Goal: Communication & Community: Answer question/provide support

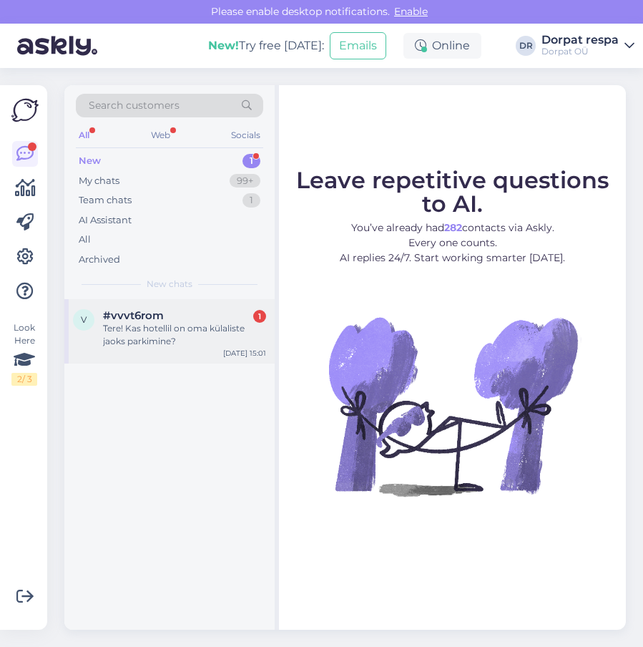
click at [144, 329] on div "Tere! Kas hotellil on oma külaliste jaoks parkimine?" at bounding box center [184, 335] width 163 height 26
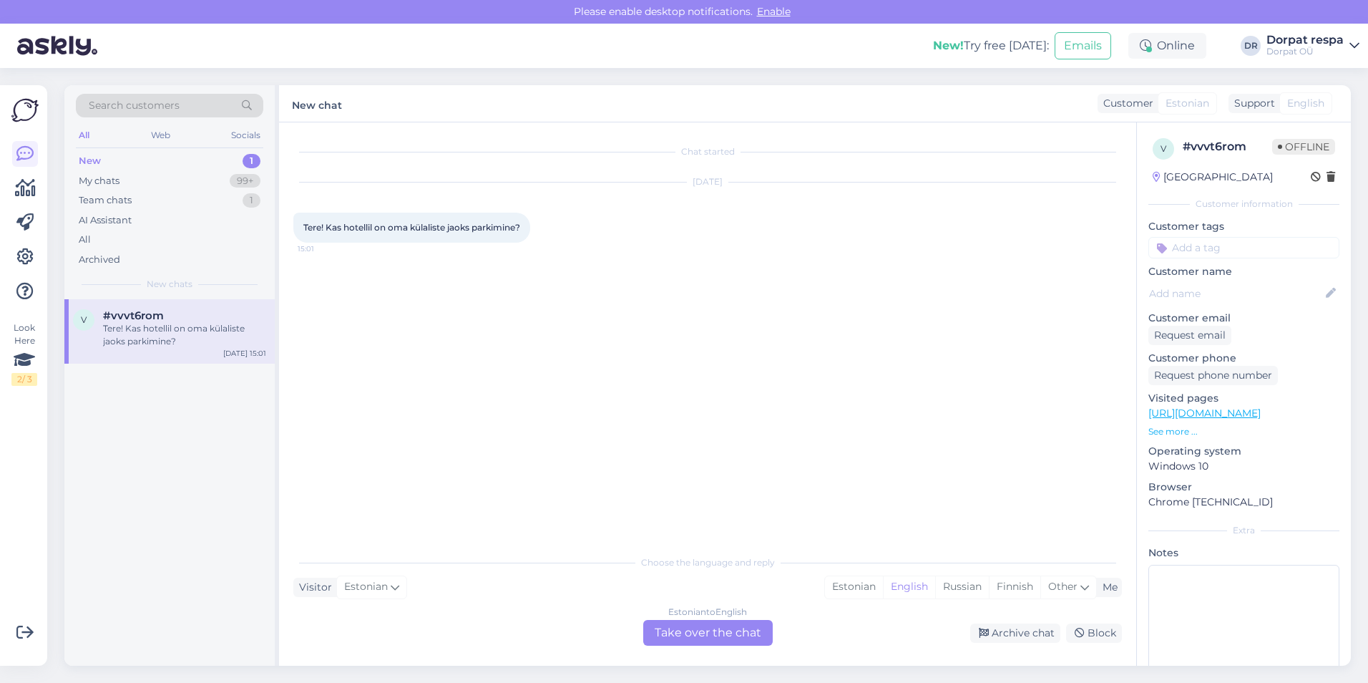
click at [643, 636] on div "Estonian to English Take over the chat" at bounding box center [708, 633] width 130 height 26
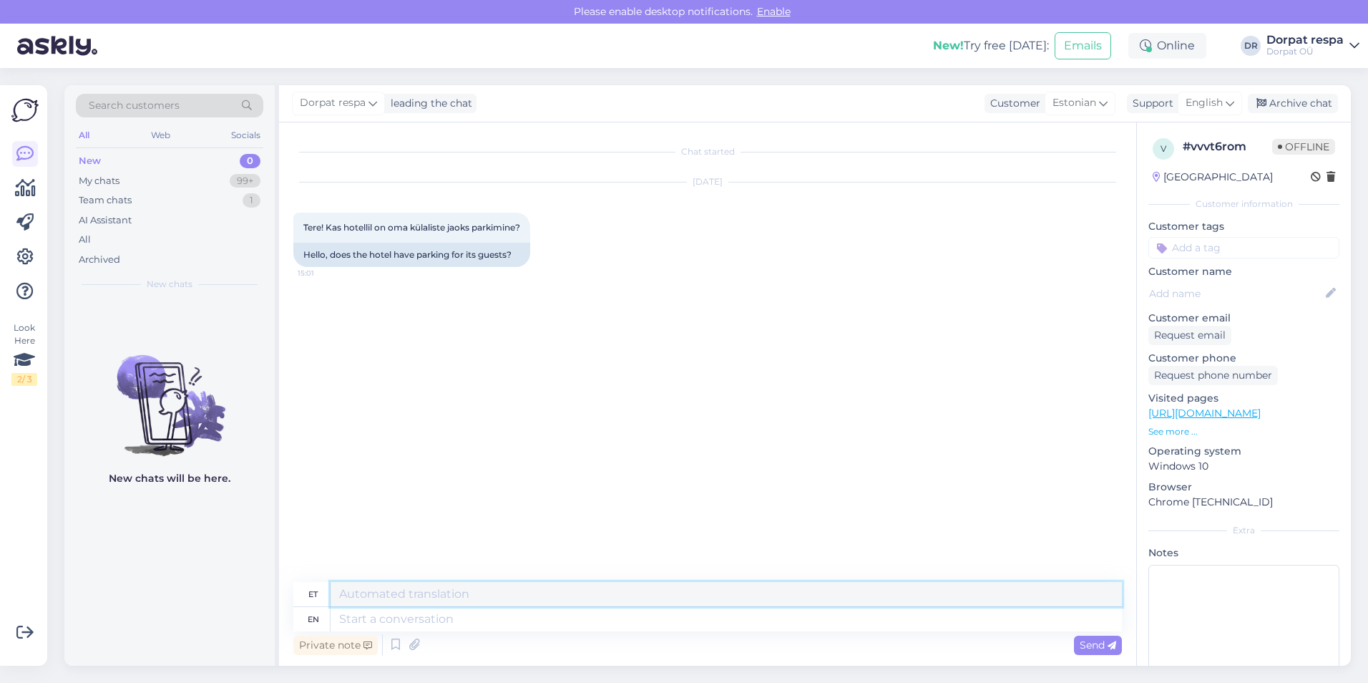
click at [359, 600] on textarea at bounding box center [727, 594] width 792 height 24
click at [396, 641] on icon at bounding box center [395, 644] width 17 height 21
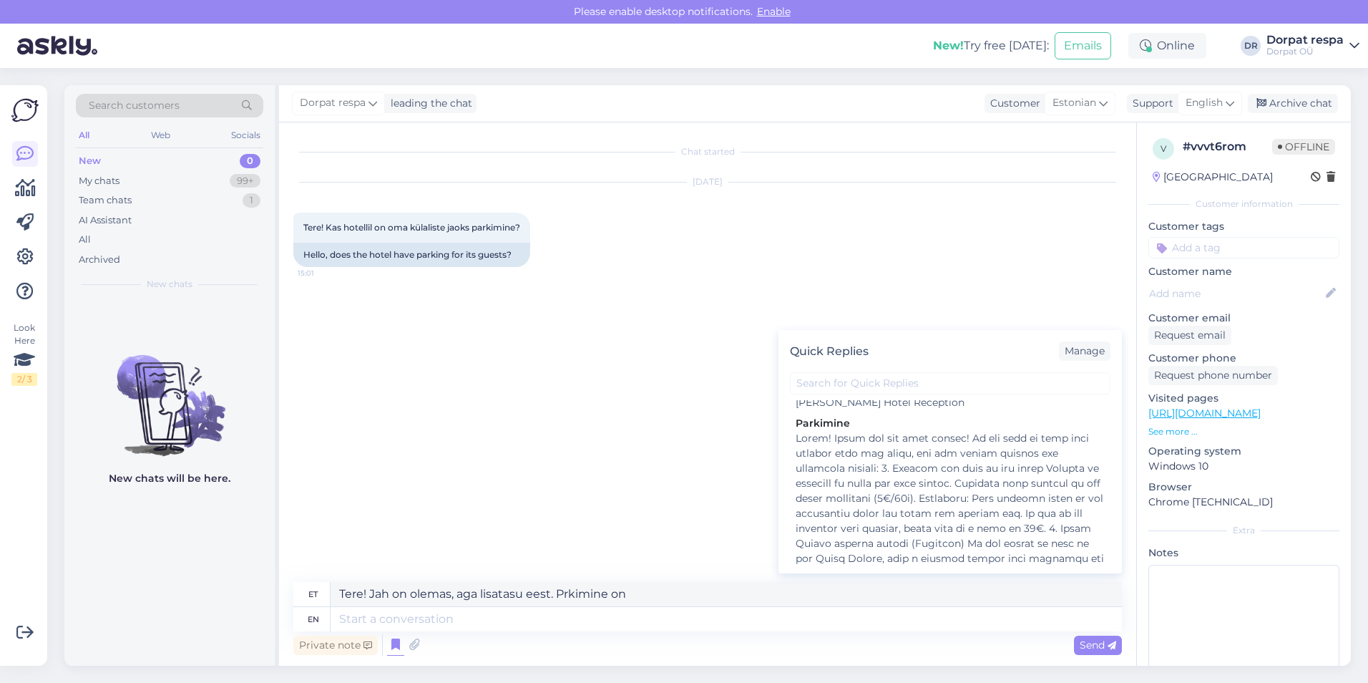
scroll to position [546, 0]
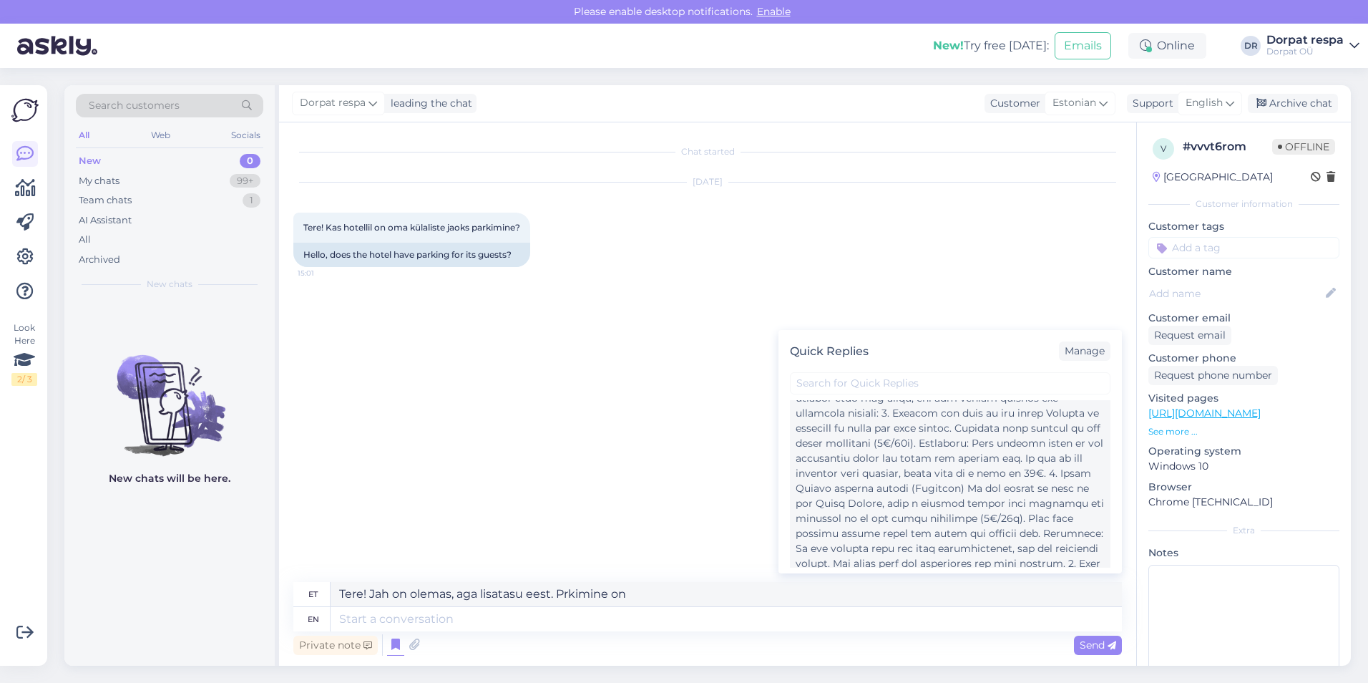
click at [643, 515] on div at bounding box center [950, 519] width 309 height 286
type textarea "Tere! Täname Teid kirja eest! Kui soovite oma sõidukit hotelli lähedal parkida,…"
type textarea "Lorem! Ipsum dol sit amet consec! Ad eli sedd ei temp inci utlabor etdo mag ali…"
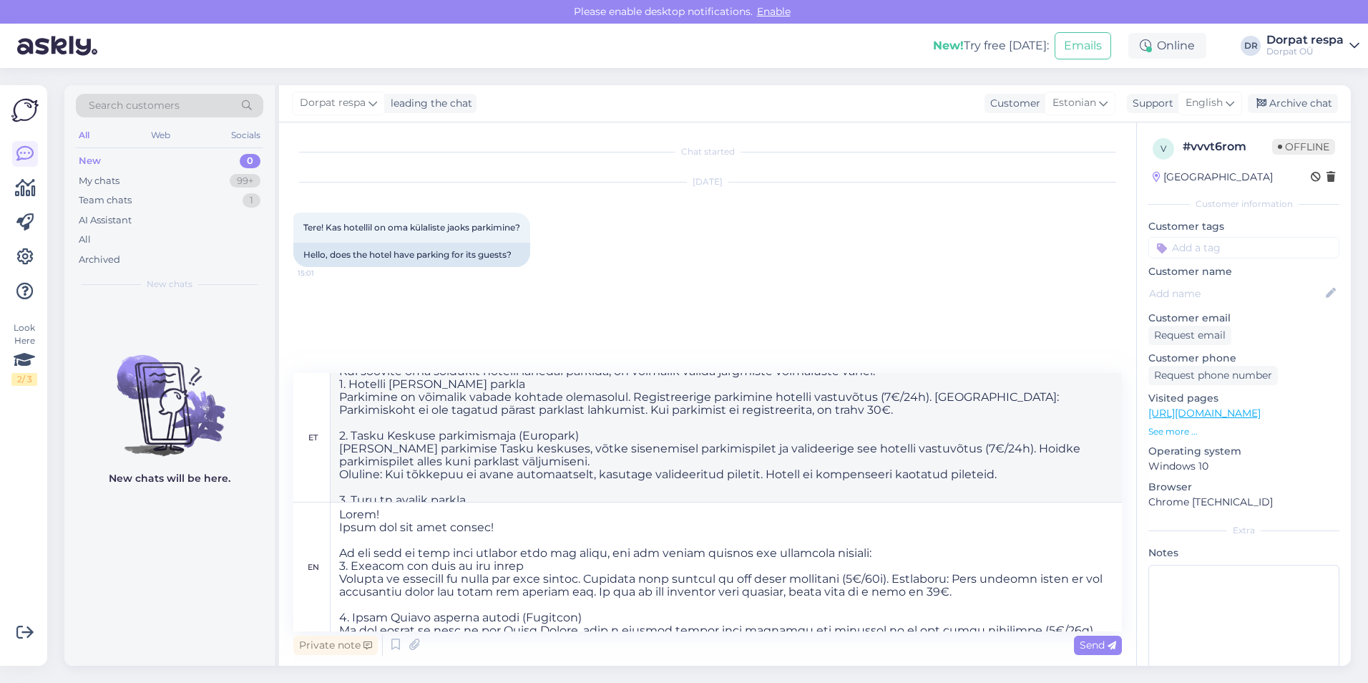
scroll to position [0, 0]
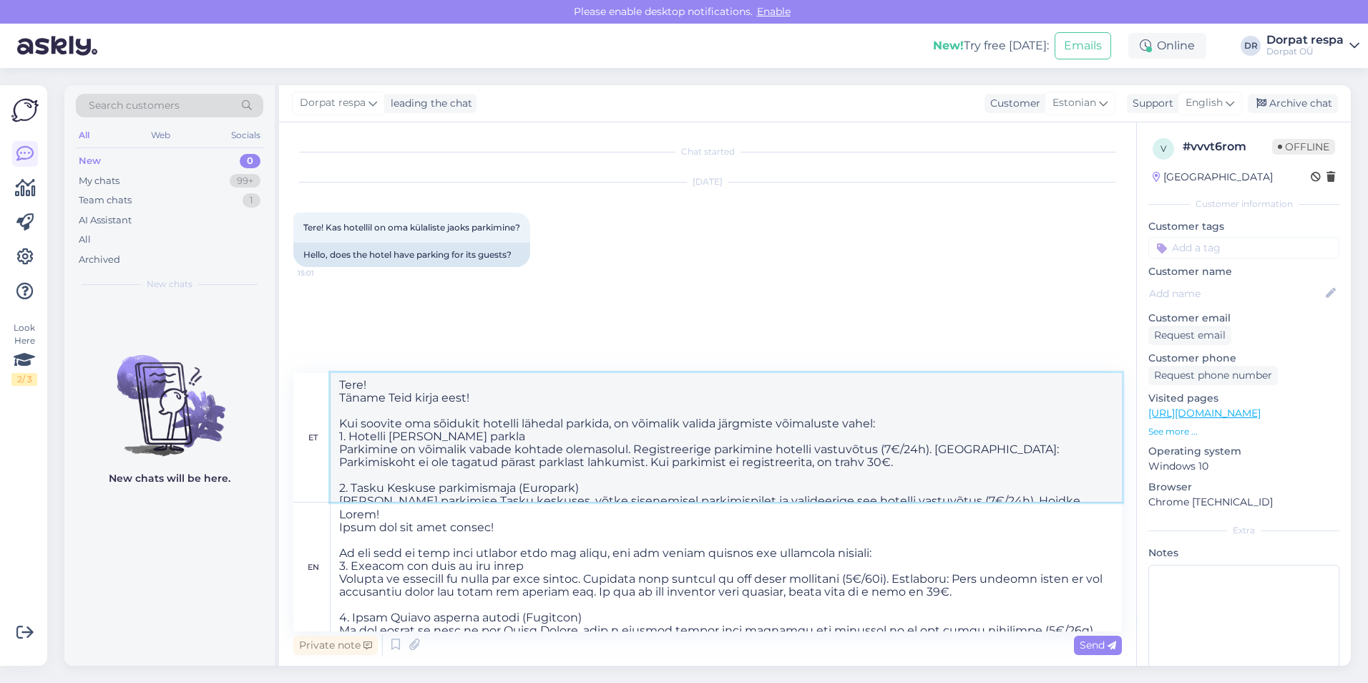
drag, startPoint x: 475, startPoint y: 401, endPoint x: 339, endPoint y: 401, distance: 136.0
click at [339, 401] on textarea "Tere! Täname Teid kirja eest! Kui soovite oma sõidukit hotelli lähedal parkida,…" at bounding box center [727, 437] width 792 height 129
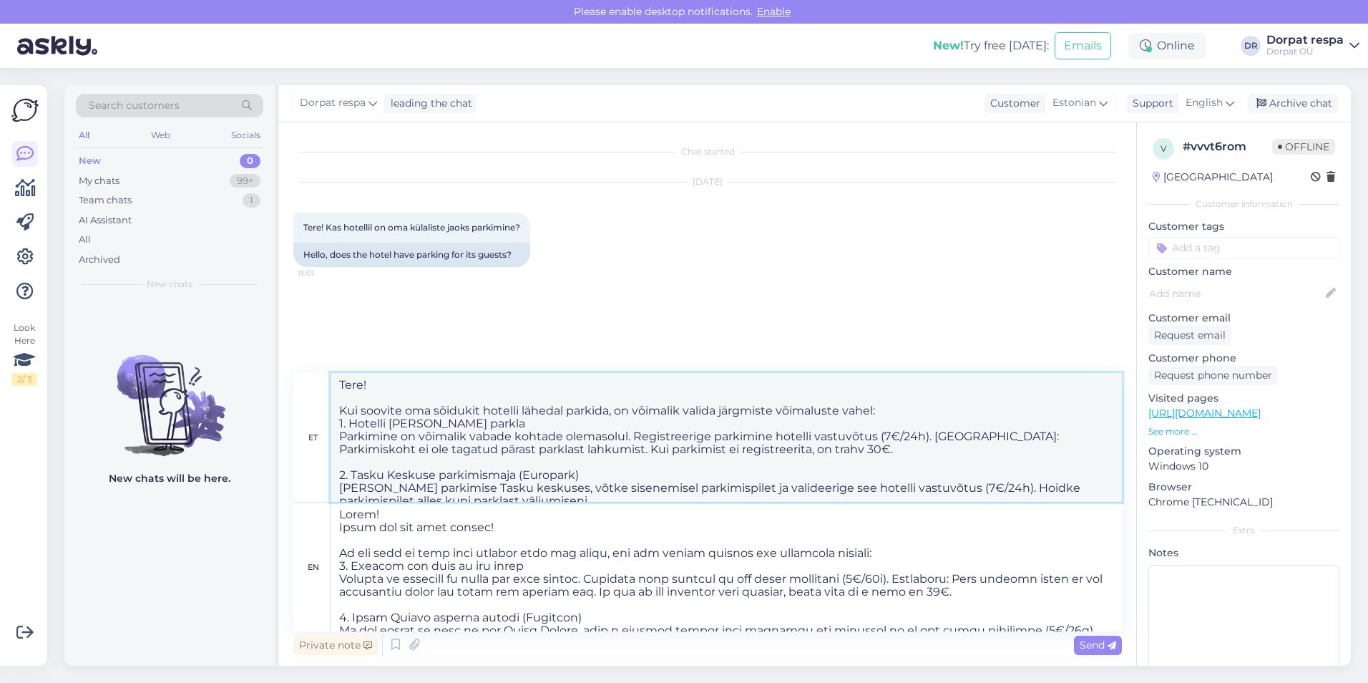
type textarea "Tere! Kui soovite oma sõidukit hotelli lähedal parkida, on võimalik valida järg…"
click at [502, 530] on textarea at bounding box center [727, 566] width 792 height 129
drag, startPoint x: 502, startPoint y: 530, endPoint x: 344, endPoint y: 531, distance: 157.5
click at [344, 531] on textarea at bounding box center [727, 566] width 792 height 129
type textarea "Lorem! Ip dol sita co adip elit seddoei temp inc utlab, etd mag aliqua enimadm …"
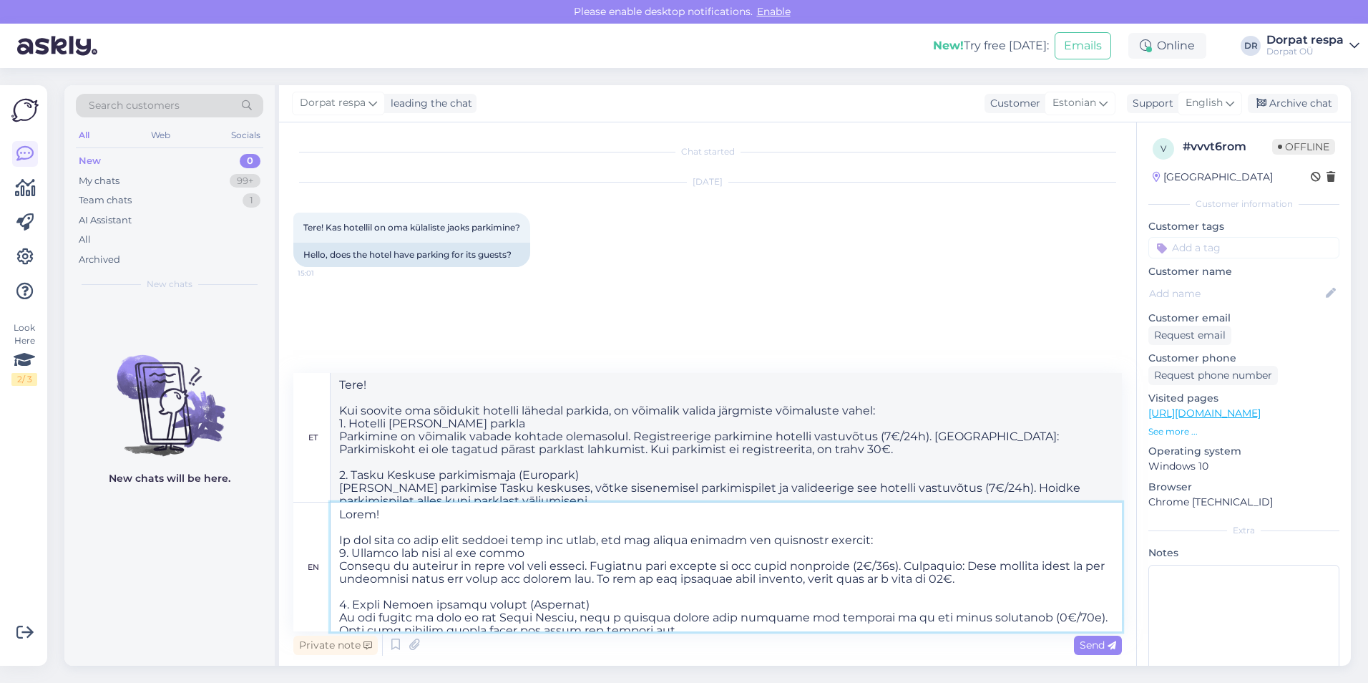
type textarea "Tere! Kui soovite oma sõidukit hotelli lähedal parkida, saate valida järgmiste …"
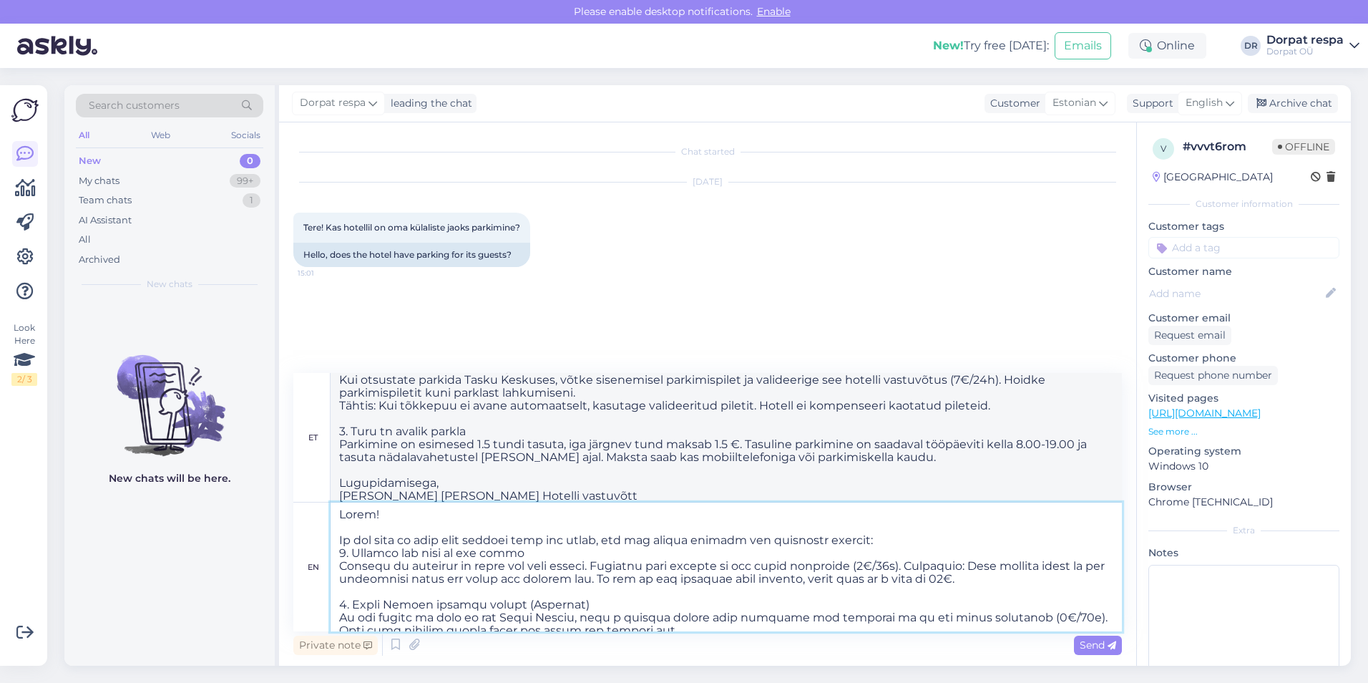
scroll to position [127, 0]
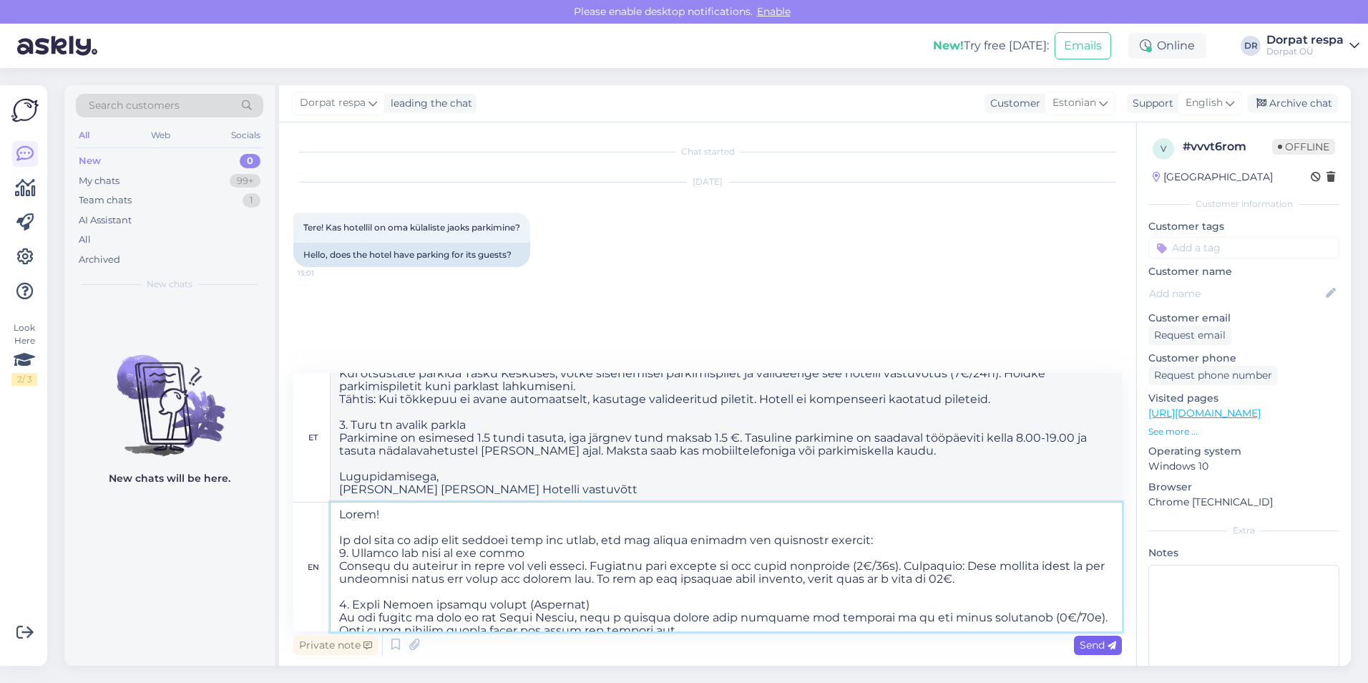
type textarea "Lorem! Ip dol sita co adip elit seddoei temp inc utlab, etd mag aliqua enimadm …"
click at [643, 646] on div "Send" at bounding box center [1098, 645] width 48 height 19
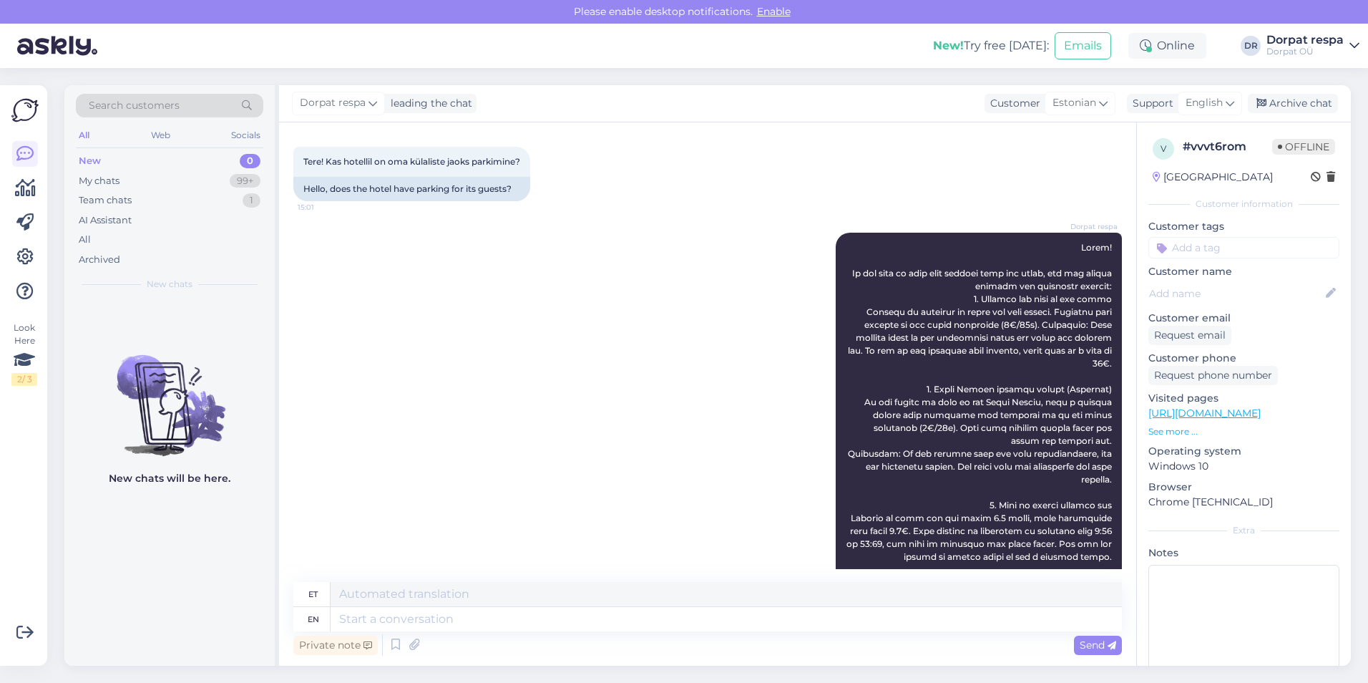
scroll to position [0, 0]
